Goal: Task Accomplishment & Management: Manage account settings

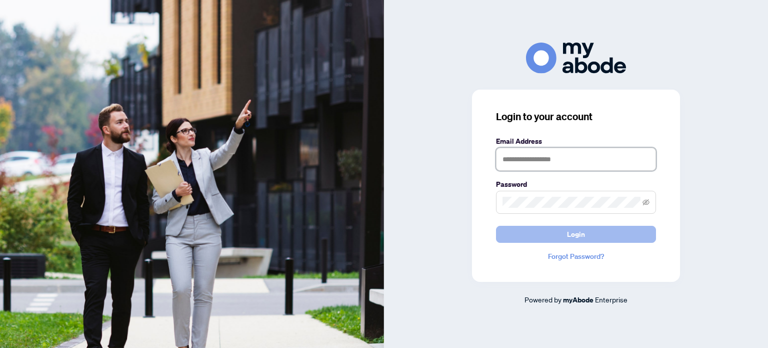
type input "**********"
click at [566, 233] on button "Login" at bounding box center [576, 234] width 160 height 17
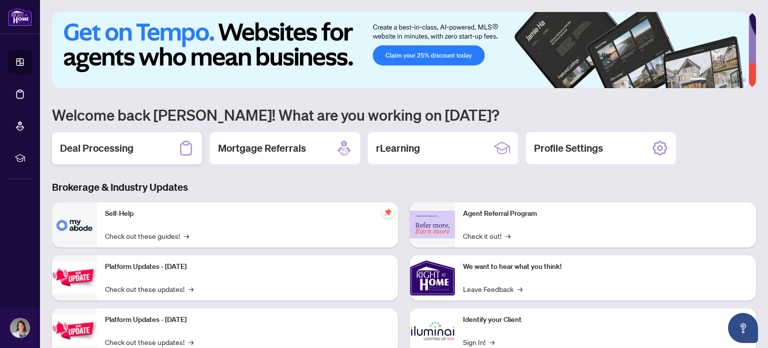
click at [96, 138] on div "Deal Processing" at bounding box center [127, 148] width 150 height 32
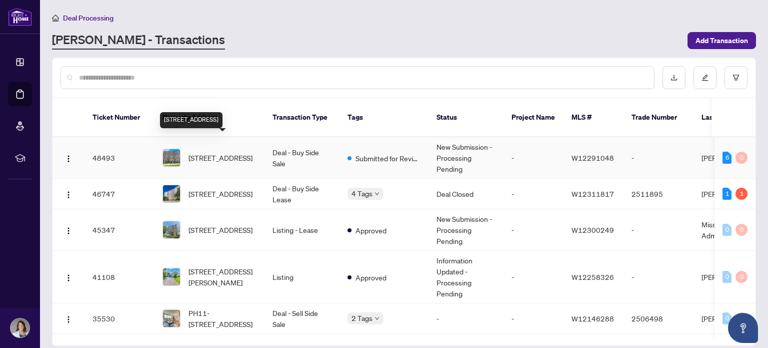
click at [214, 152] on span "[STREET_ADDRESS]" at bounding box center [221, 157] width 64 height 11
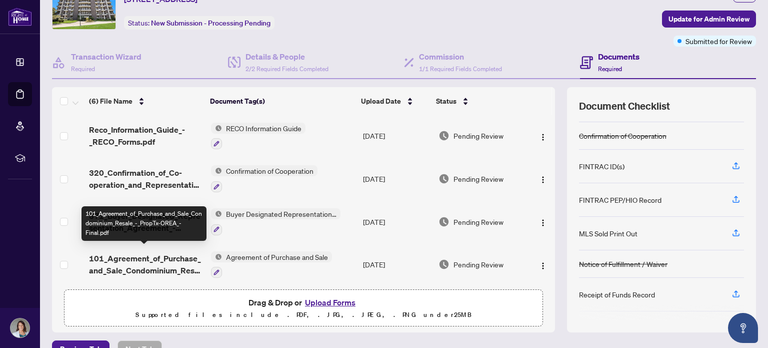
scroll to position [70, 0]
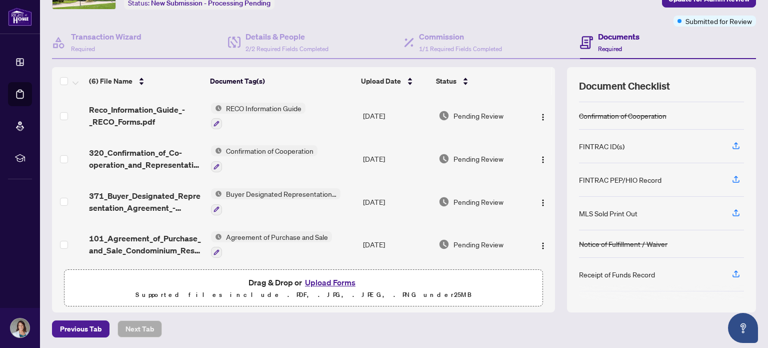
click at [720, 143] on div "FINTRAC ID(s)" at bounding box center [661, 147] width 165 height 34
click at [732, 142] on icon "button" at bounding box center [736, 145] width 9 height 9
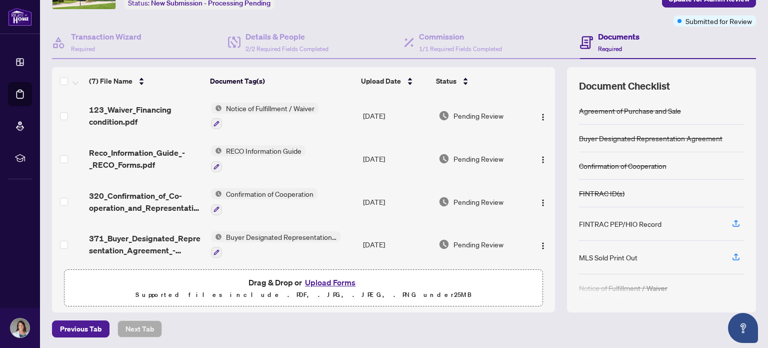
click at [502, 328] on div "Previous Tab Next Tab" at bounding box center [404, 328] width 704 height 17
click at [506, 317] on div "Deal Processing / View Transaction Transaction saved 11 minutes ago Ticket #: 4…" at bounding box center [404, 139] width 712 height 395
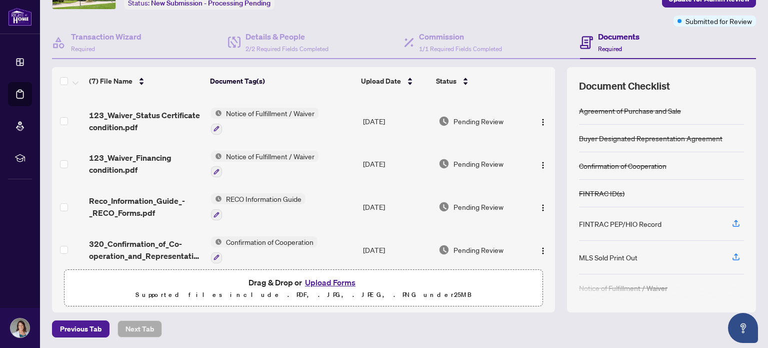
scroll to position [0, 0]
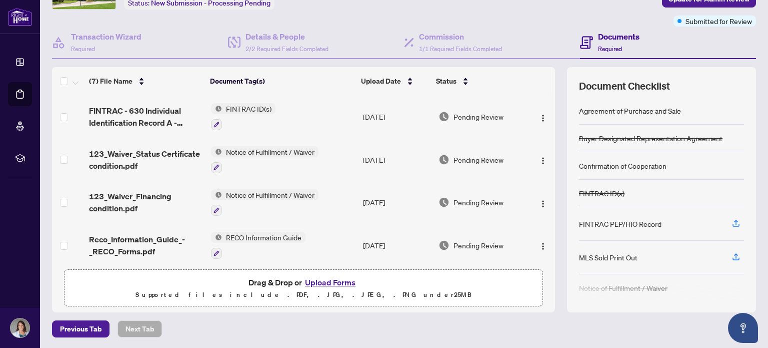
click at [312, 281] on button "Upload Forms" at bounding box center [330, 282] width 57 height 13
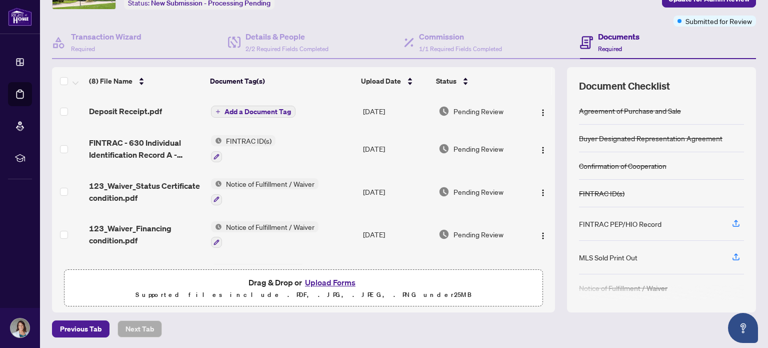
click at [266, 108] on span "Add a Document Tag" at bounding box center [258, 111] width 67 height 7
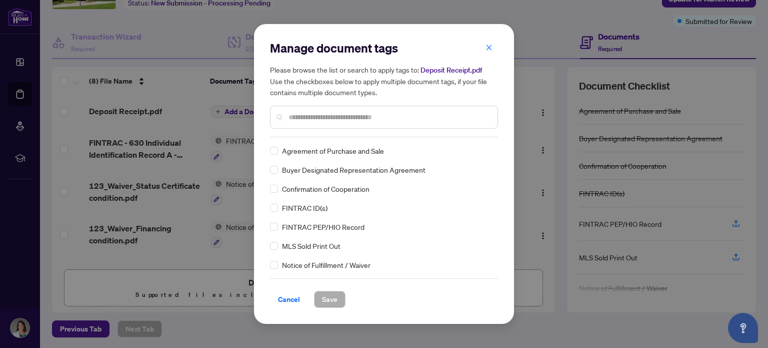
click at [308, 138] on div "Manage document tags Please browse the list or search to apply tags to: Deposit…" at bounding box center [384, 174] width 228 height 268
click at [312, 116] on input "text" at bounding box center [389, 117] width 201 height 11
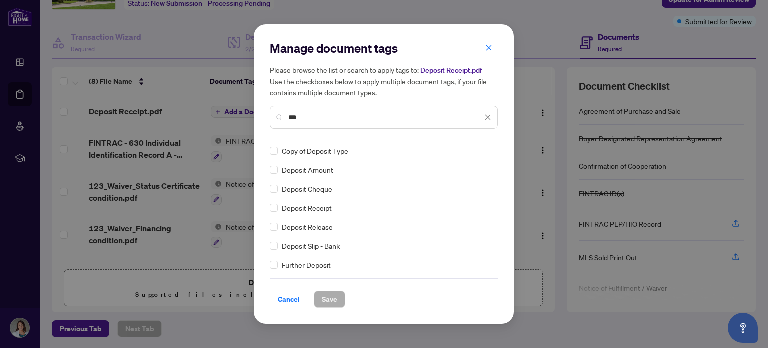
type input "***"
click at [332, 300] on span "Save" at bounding box center [330, 299] width 16 height 16
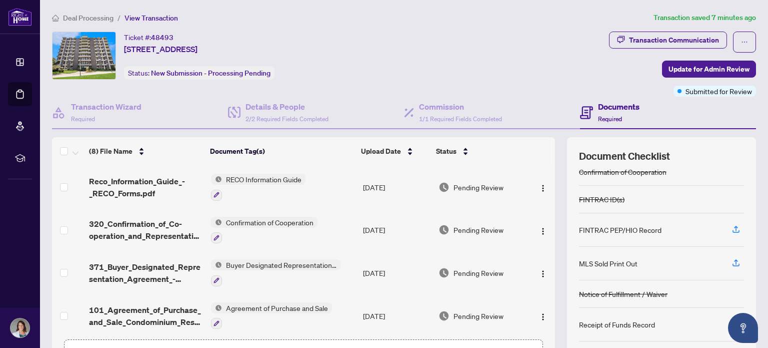
scroll to position [50, 0]
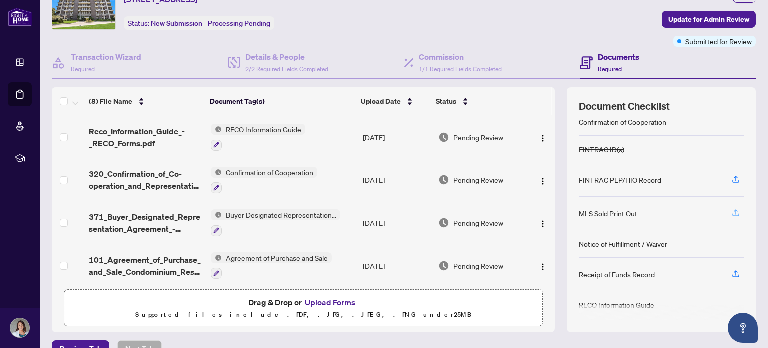
click at [732, 208] on icon "button" at bounding box center [736, 212] width 9 height 9
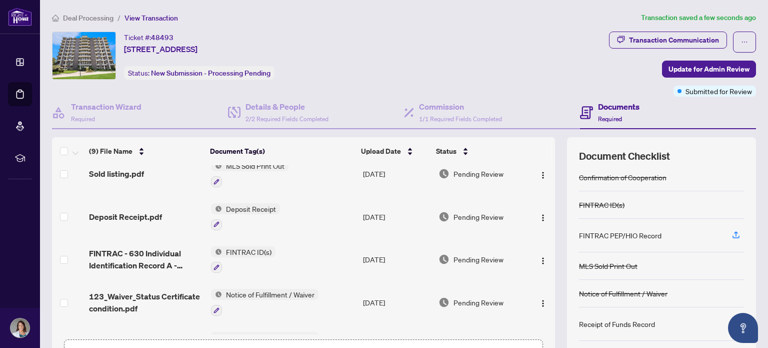
scroll to position [0, 0]
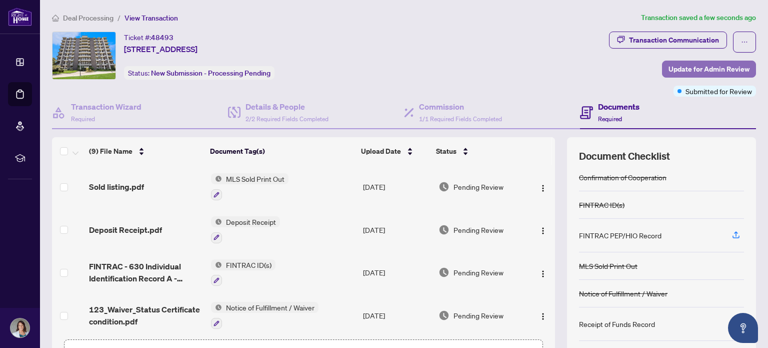
click at [688, 72] on span "Update for Admin Review" at bounding box center [709, 69] width 81 height 16
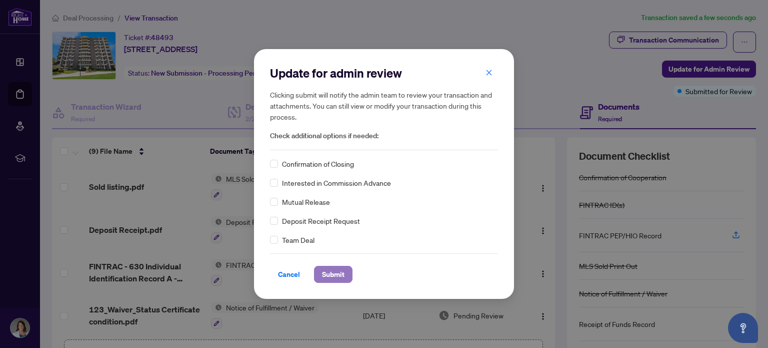
click at [330, 276] on span "Submit" at bounding box center [333, 274] width 23 height 16
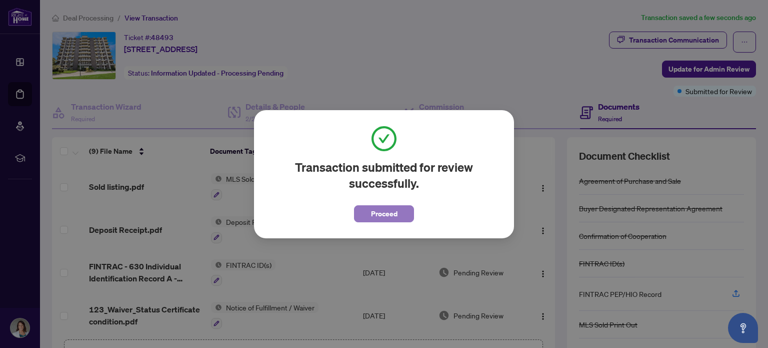
click at [394, 210] on span "Proceed" at bounding box center [384, 214] width 27 height 16
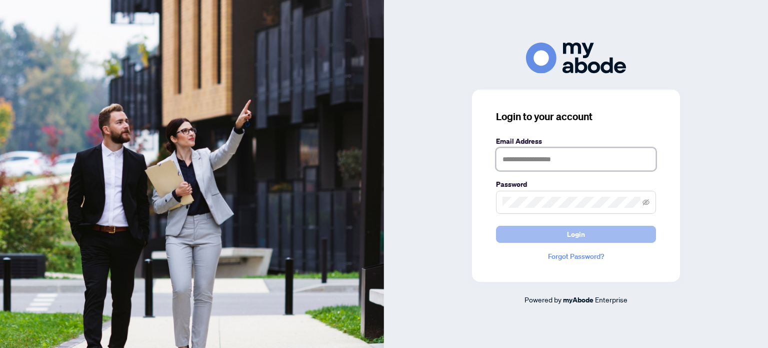
type input "**********"
click at [560, 240] on button "Login" at bounding box center [576, 234] width 160 height 17
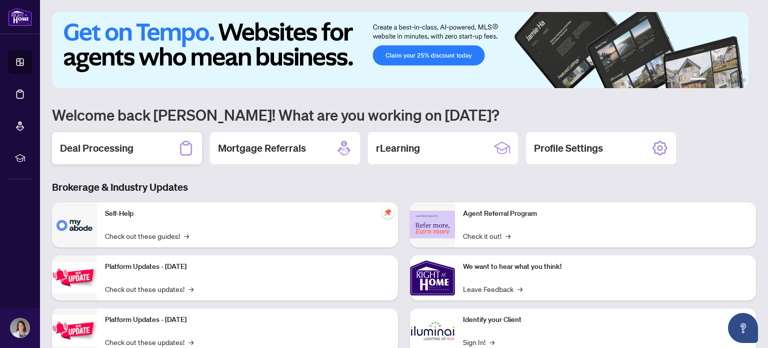
click at [120, 140] on div "Deal Processing" at bounding box center [127, 148] width 150 height 32
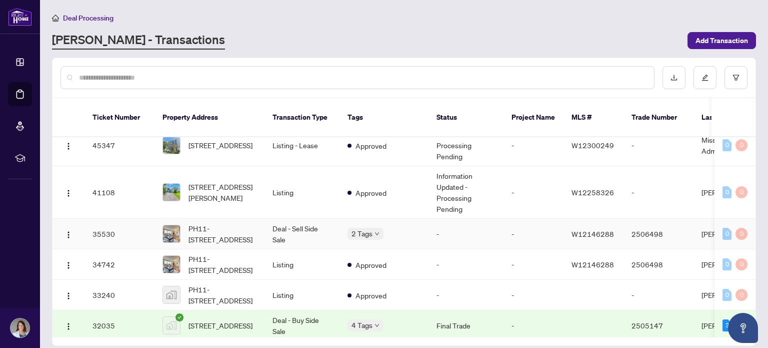
scroll to position [100, 0]
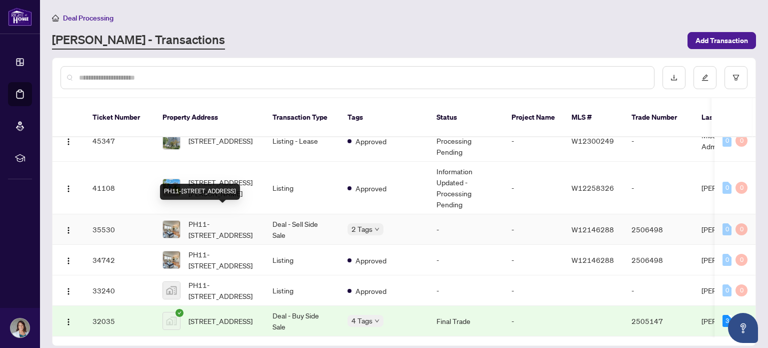
click at [198, 218] on span "PH11-[STREET_ADDRESS]" at bounding box center [223, 229] width 68 height 22
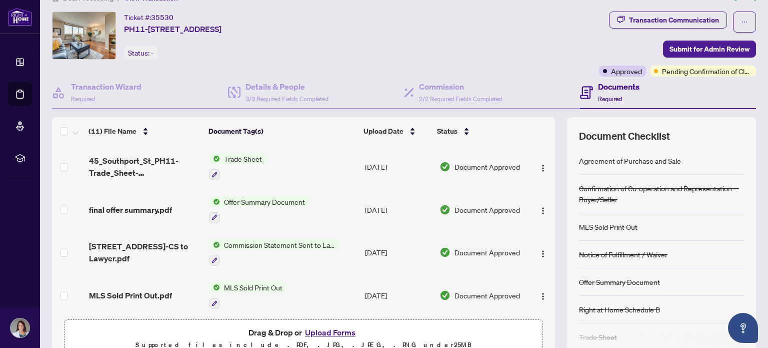
click at [231, 155] on span "Trade Sheet" at bounding box center [243, 158] width 46 height 11
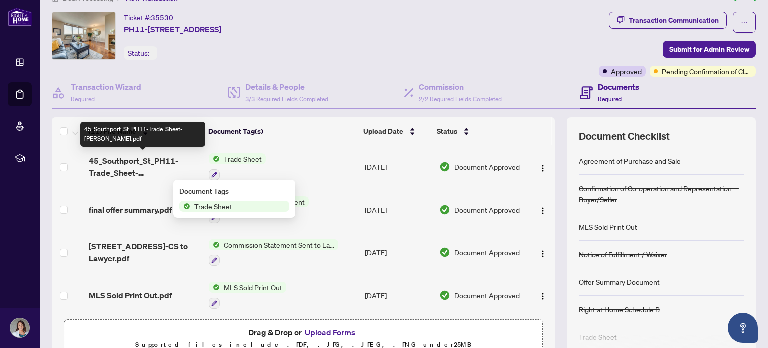
click at [144, 155] on span "45_Southport_St_PH11-Trade_Sheet-Shirley_to_Review.pdf" at bounding box center [145, 167] width 113 height 24
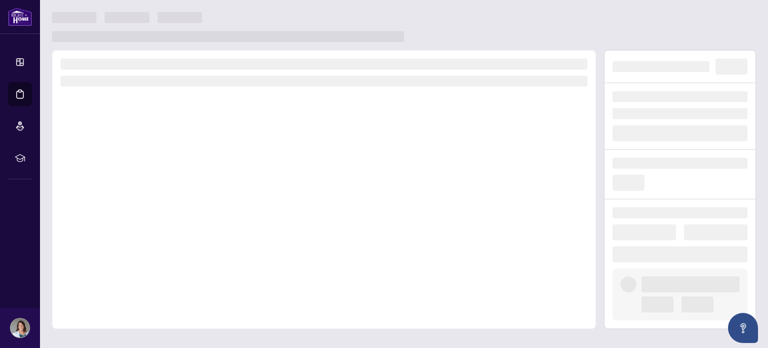
click at [144, 154] on div at bounding box center [324, 189] width 544 height 279
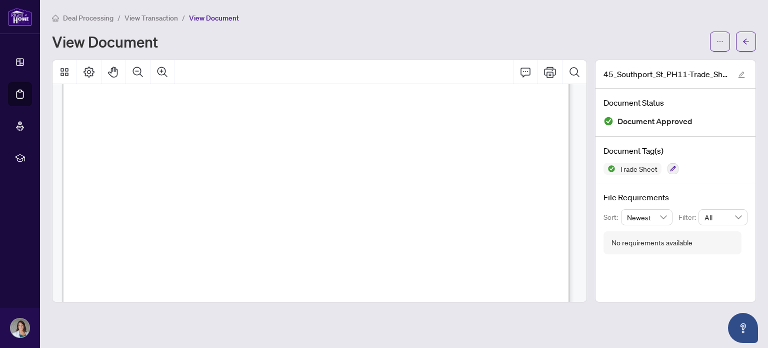
scroll to position [200, 0]
